Goal: Task Accomplishment & Management: Manage account settings

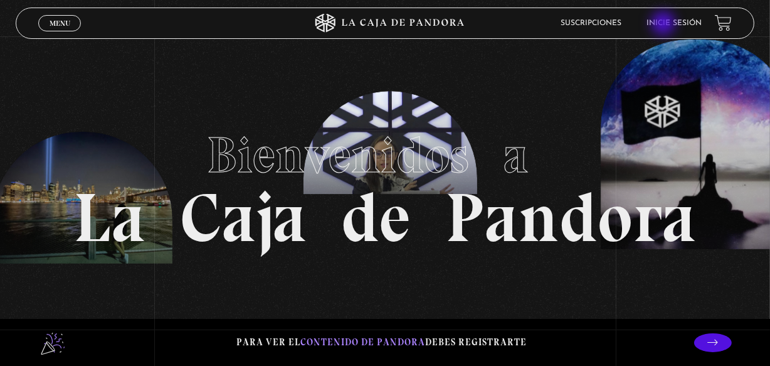
click at [665, 24] on link "Inicie sesión" at bounding box center [675, 23] width 55 height 8
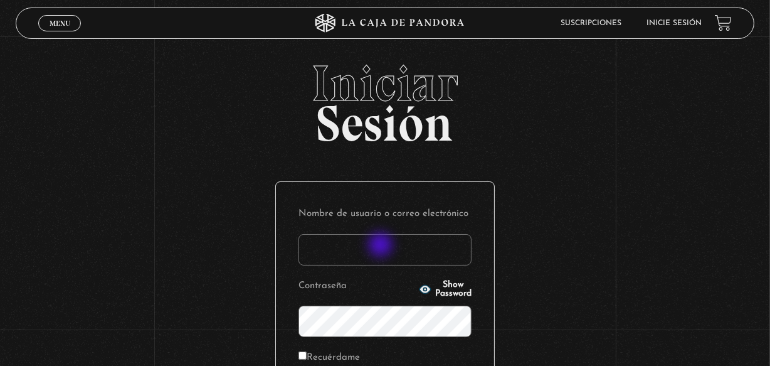
click at [382, 246] on input "Nombre de usuario o correo electrónico" at bounding box center [385, 249] width 173 height 31
type input "[EMAIL_ADDRESS][DOMAIN_NAME]"
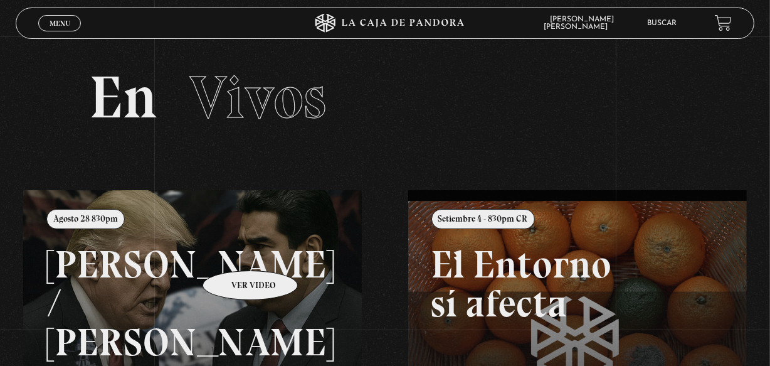
click at [234, 252] on link at bounding box center [408, 373] width 770 height 366
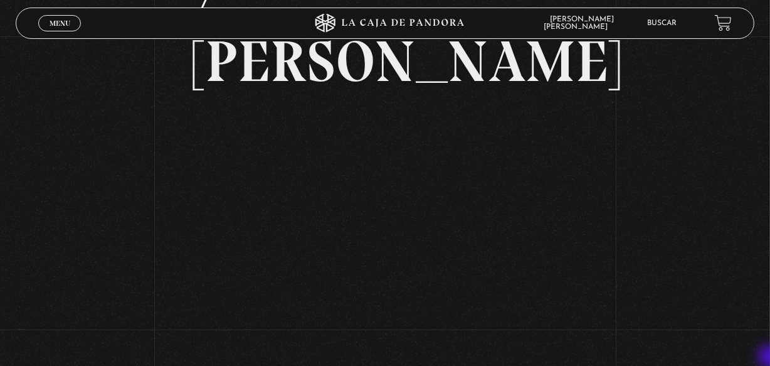
scroll to position [182, 0]
